Goal: Information Seeking & Learning: Learn about a topic

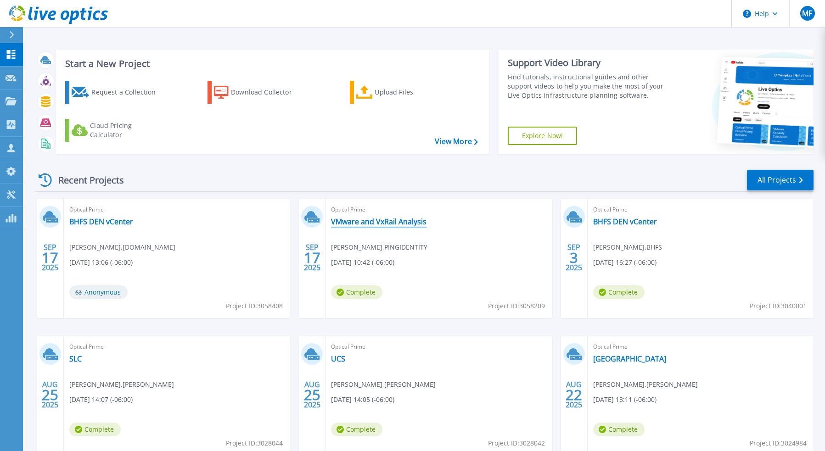
click at [412, 223] on link "VMware and VxRail Analysis" at bounding box center [379, 221] width 96 height 9
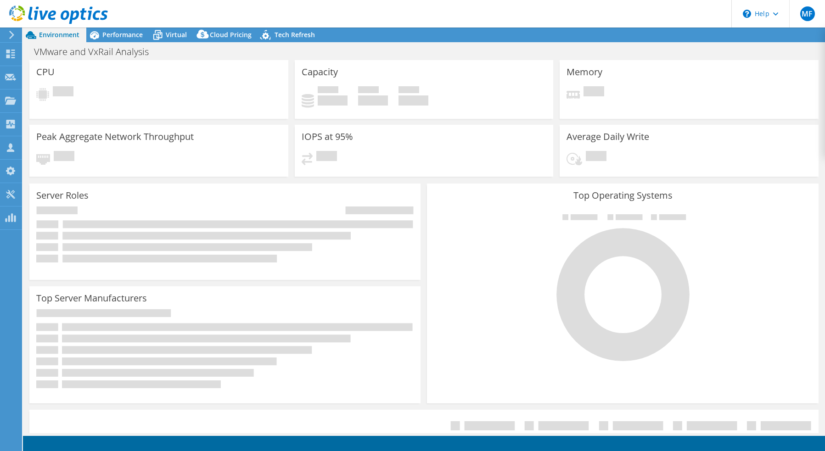
select select "USD"
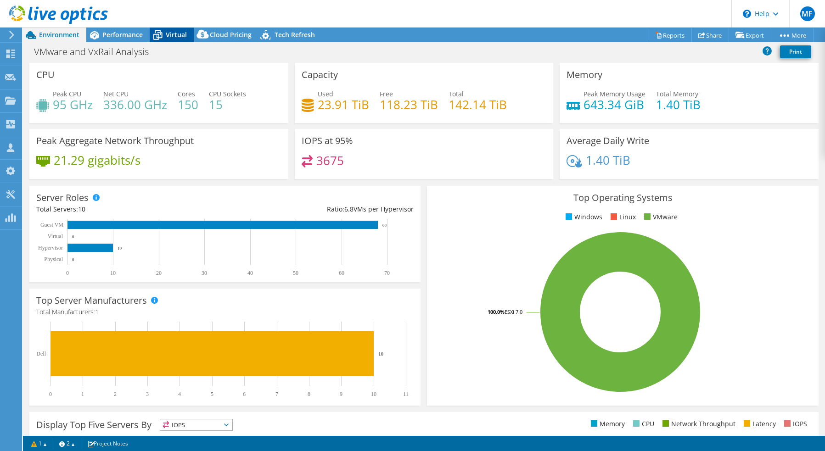
click at [175, 34] on span "Virtual" at bounding box center [176, 34] width 21 height 9
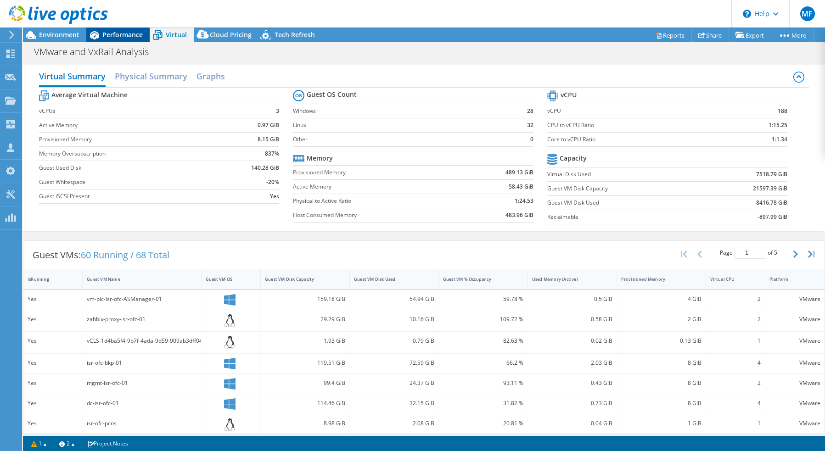
click at [120, 33] on span "Performance" at bounding box center [122, 34] width 40 height 9
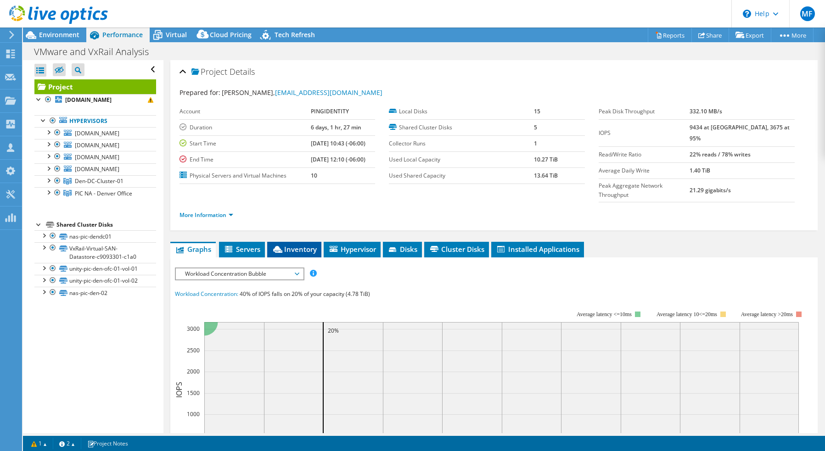
click at [310, 245] on span "Inventory" at bounding box center [294, 249] width 45 height 9
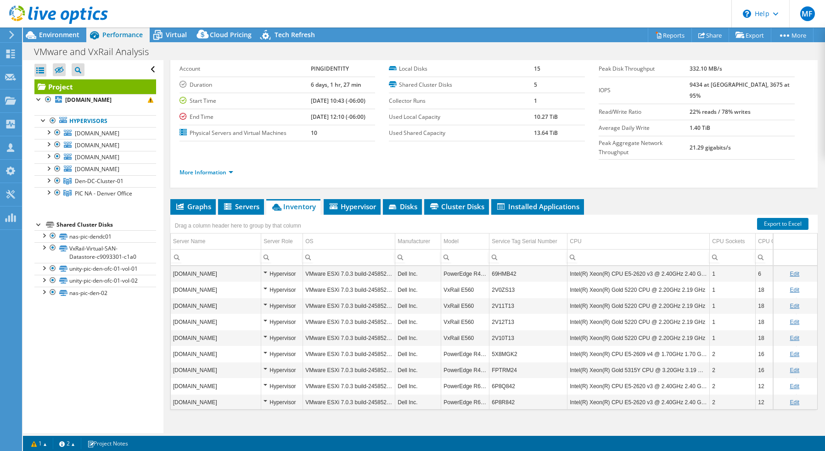
scroll to position [17, 0]
click at [359, 199] on li "Hypervisor" at bounding box center [352, 207] width 57 height 16
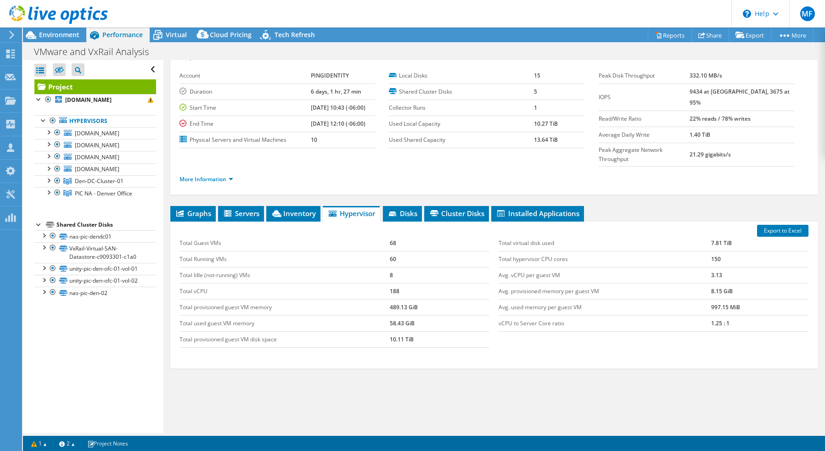
click at [246, 184] on div "Project Details Prepared for: [PERSON_NAME], [EMAIL_ADDRESS][DOMAIN_NAME] Accou…" at bounding box center [493, 238] width 661 height 428
click at [244, 206] on li "Servers" at bounding box center [241, 214] width 46 height 16
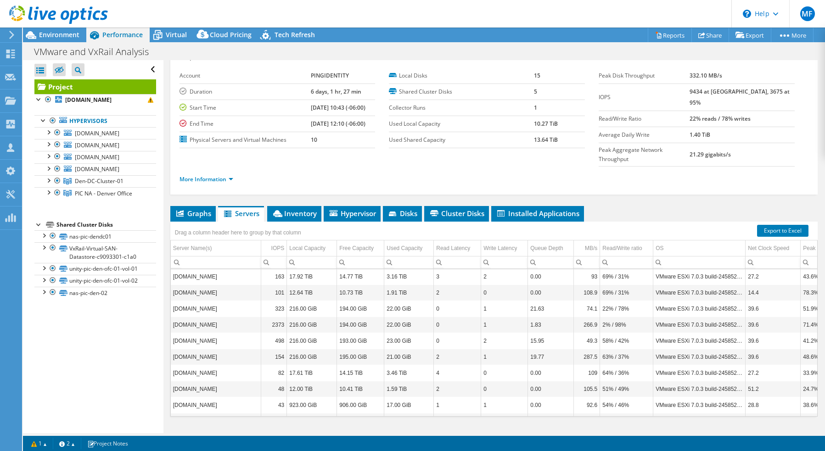
scroll to position [1, 0]
click at [47, 42] on div "VMware and VxRail Analysis Print" at bounding box center [424, 51] width 802 height 18
click at [60, 29] on div at bounding box center [54, 15] width 108 height 31
click at [61, 33] on span "Environment" at bounding box center [59, 34] width 40 height 9
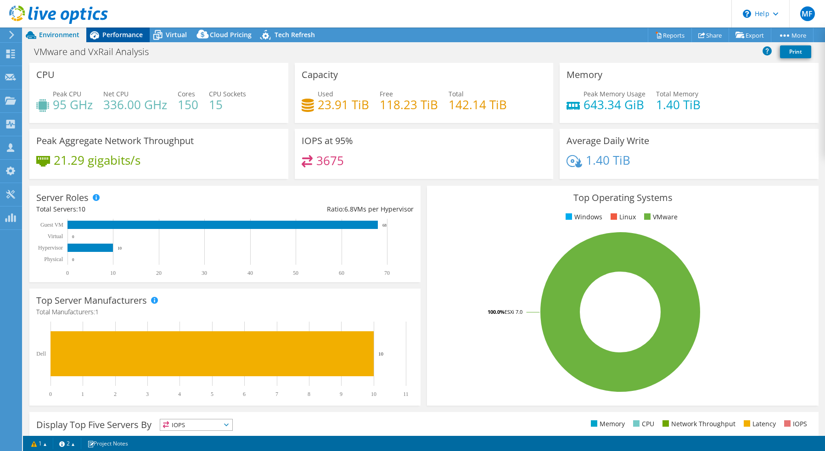
click at [128, 32] on span "Performance" at bounding box center [122, 34] width 40 height 9
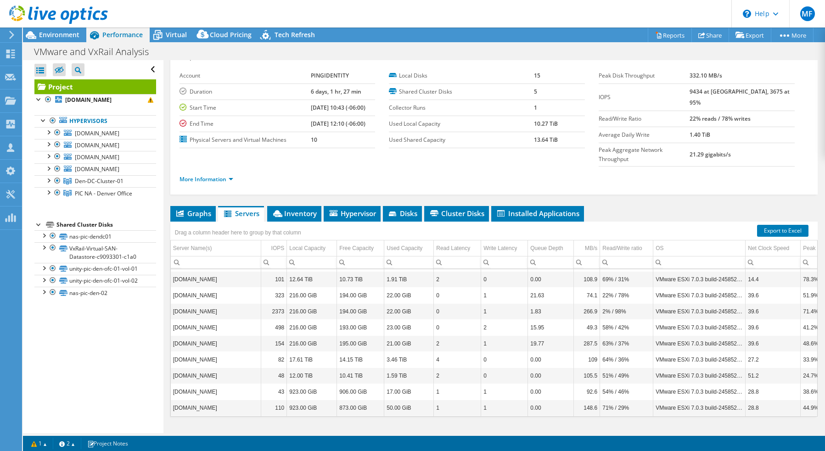
scroll to position [14, 0]
click at [310, 222] on div "Drag a column header here to group by that column" at bounding box center [241, 232] width 142 height 20
click at [310, 209] on span "Inventory" at bounding box center [294, 213] width 45 height 9
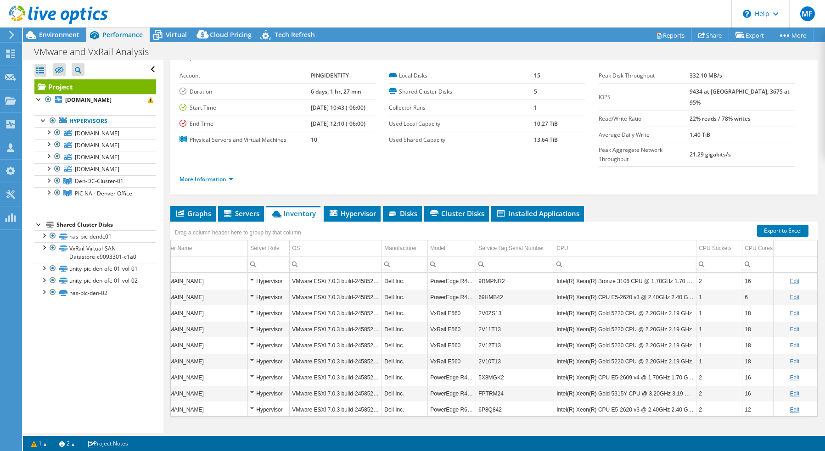
scroll to position [0, 13]
click at [451, 241] on td "Model" at bounding box center [452, 249] width 48 height 16
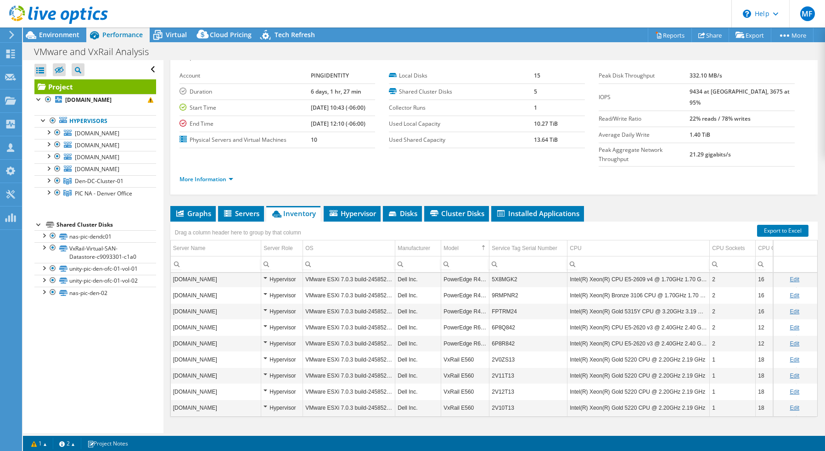
scroll to position [18, 0]
click at [254, 241] on td "Server Name" at bounding box center [216, 249] width 90 height 16
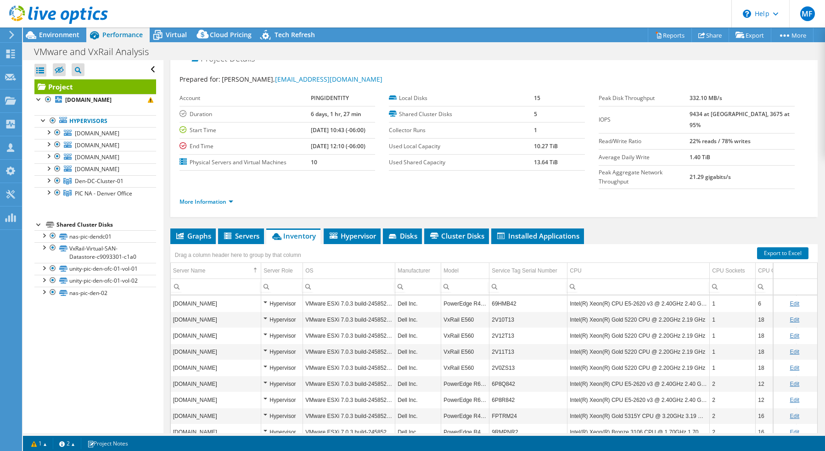
scroll to position [0, 0]
click at [58, 39] on div "Environment" at bounding box center [54, 35] width 63 height 15
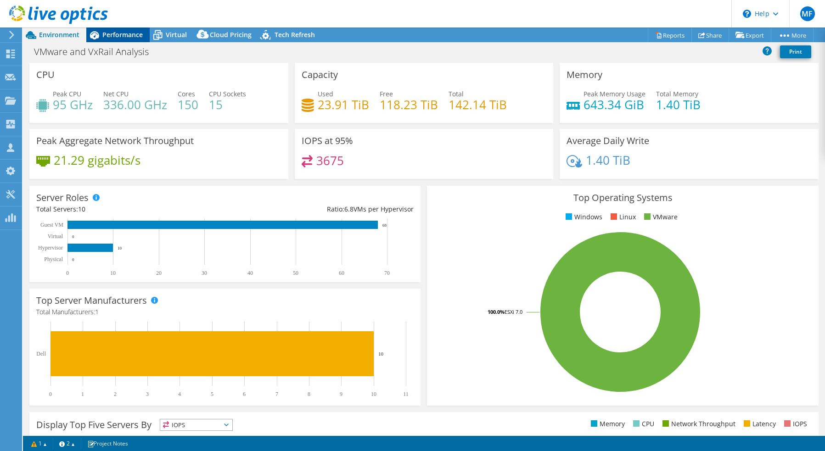
click at [121, 39] on span "Performance" at bounding box center [122, 34] width 40 height 9
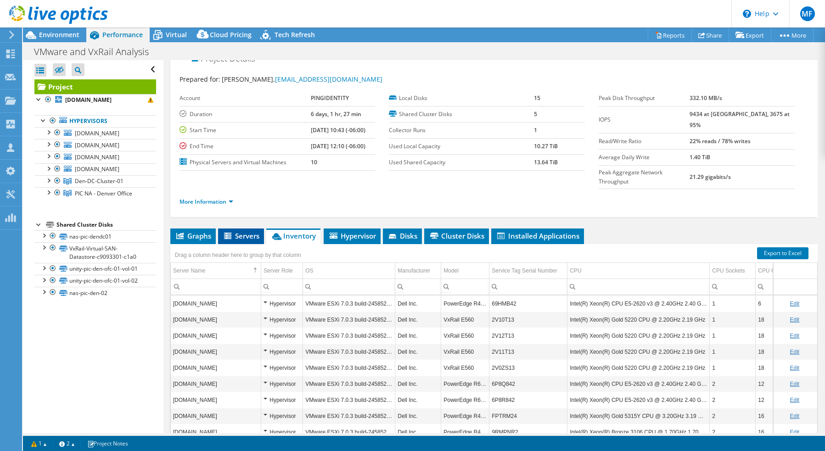
click at [239, 231] on span "Servers" at bounding box center [241, 235] width 37 height 9
